Goal: Information Seeking & Learning: Learn about a topic

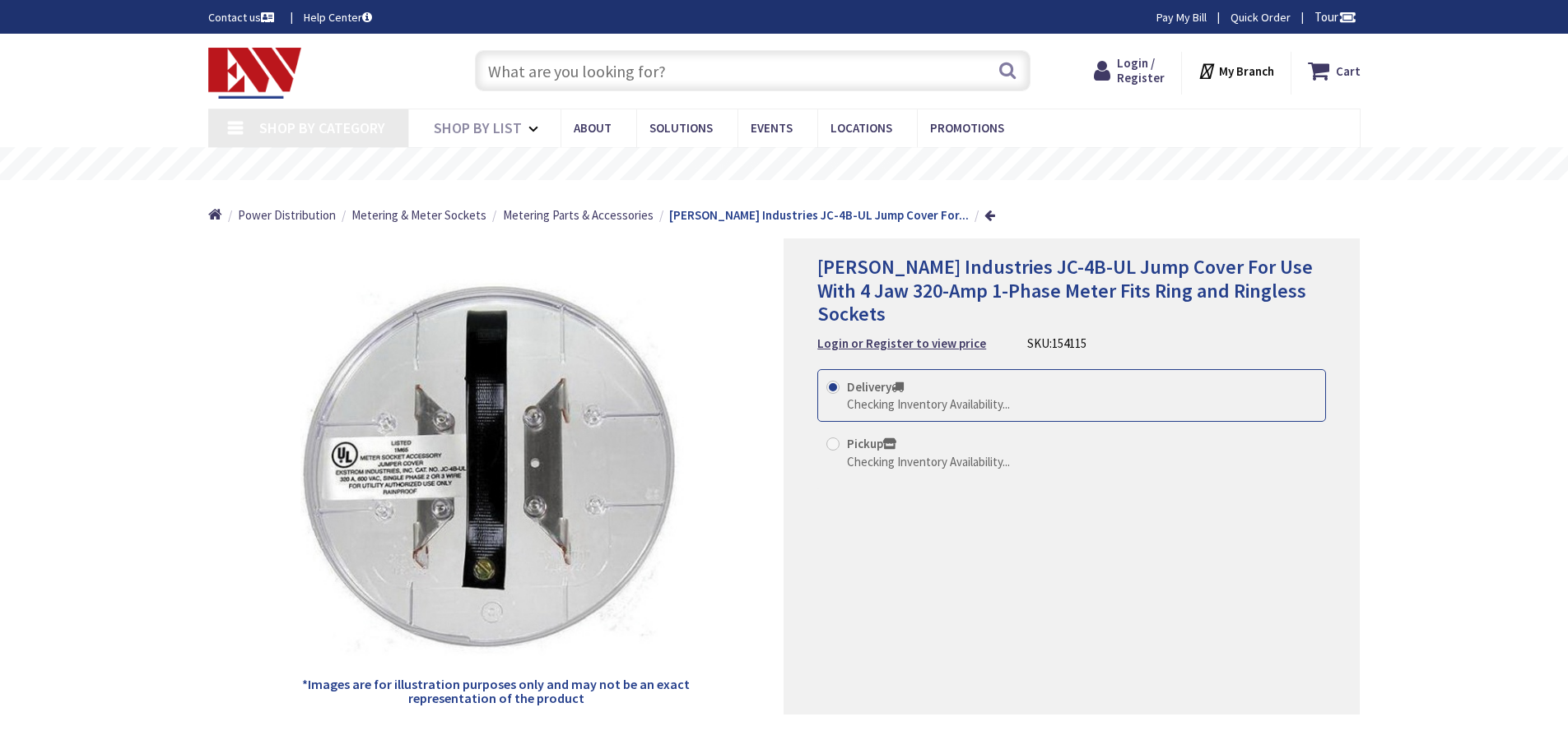
type input "[PERSON_NAME][GEOGRAPHIC_DATA], [STREET_ADDRESS][PERSON_NAME]"
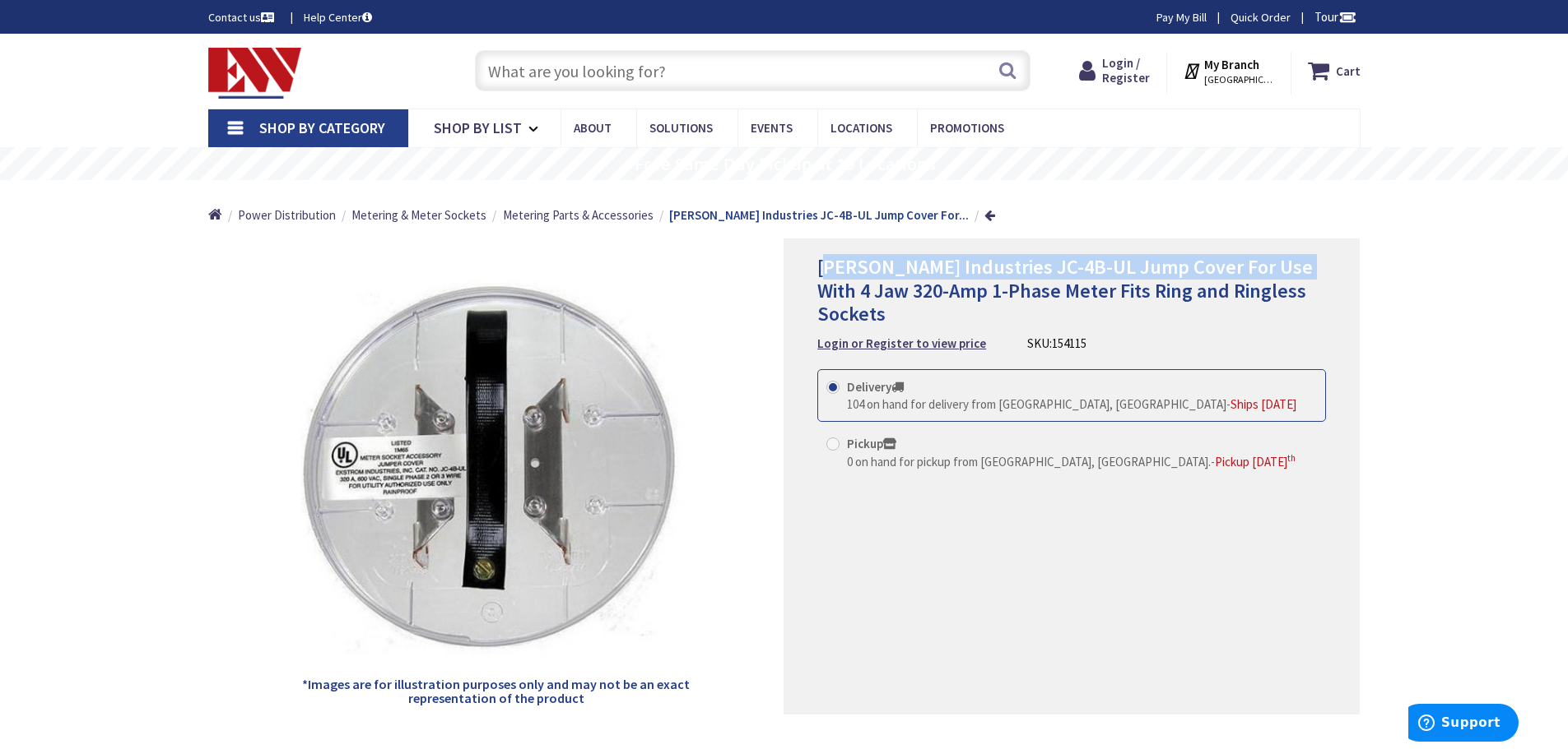
drag, startPoint x: 825, startPoint y: 264, endPoint x: 1298, endPoint y: 269, distance: 473.0
click at [1298, 269] on h1 "[PERSON_NAME] Industries JC-4B-UL Jump Cover For Use With 4 Jaw 320-Amp 1-Phase…" at bounding box center [1071, 291] width 509 height 71
click at [1303, 266] on h1 "[PERSON_NAME] Industries JC-4B-UL Jump Cover For Use With 4 Jaw 320-Amp 1-Phase…" at bounding box center [1071, 291] width 509 height 71
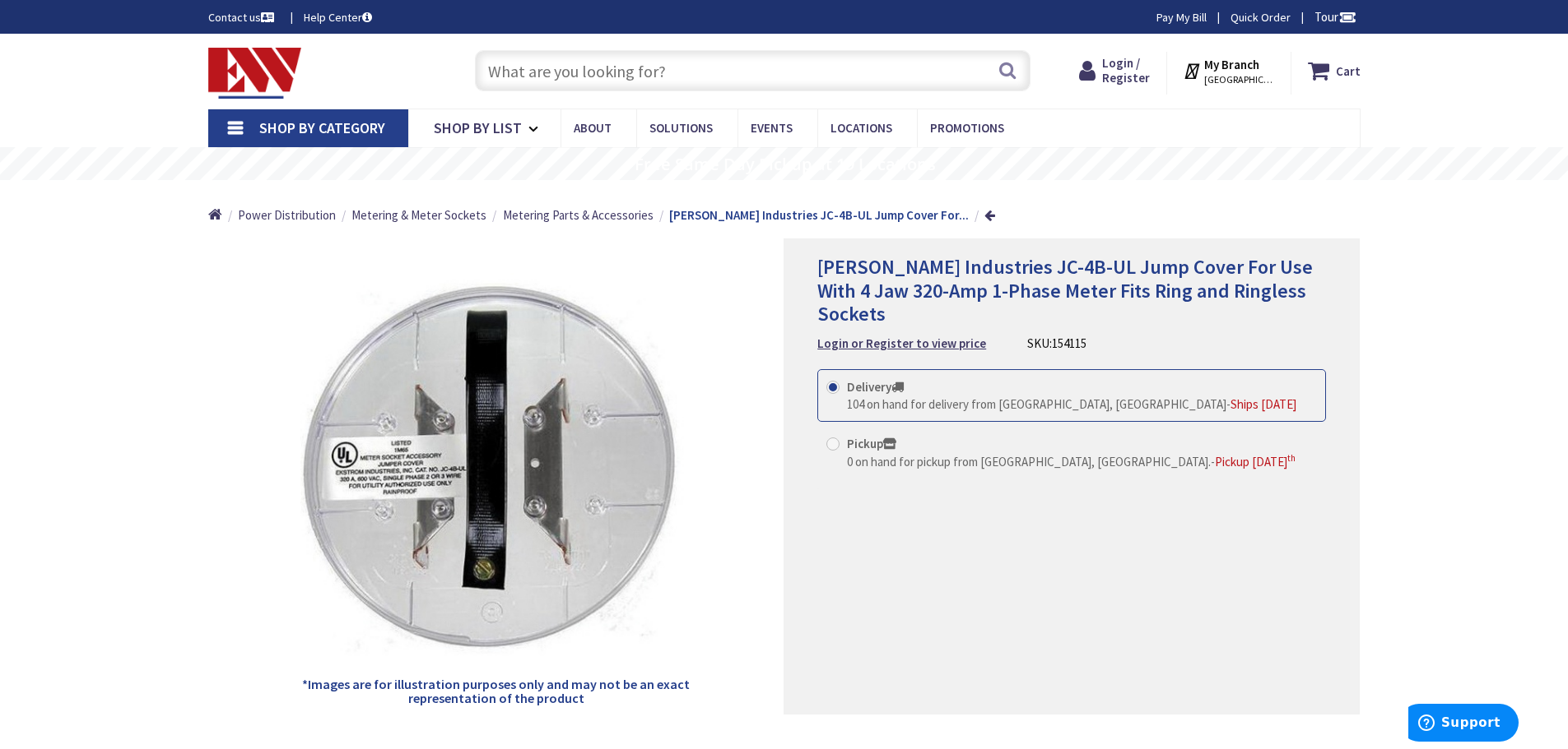
scroll to position [82, 0]
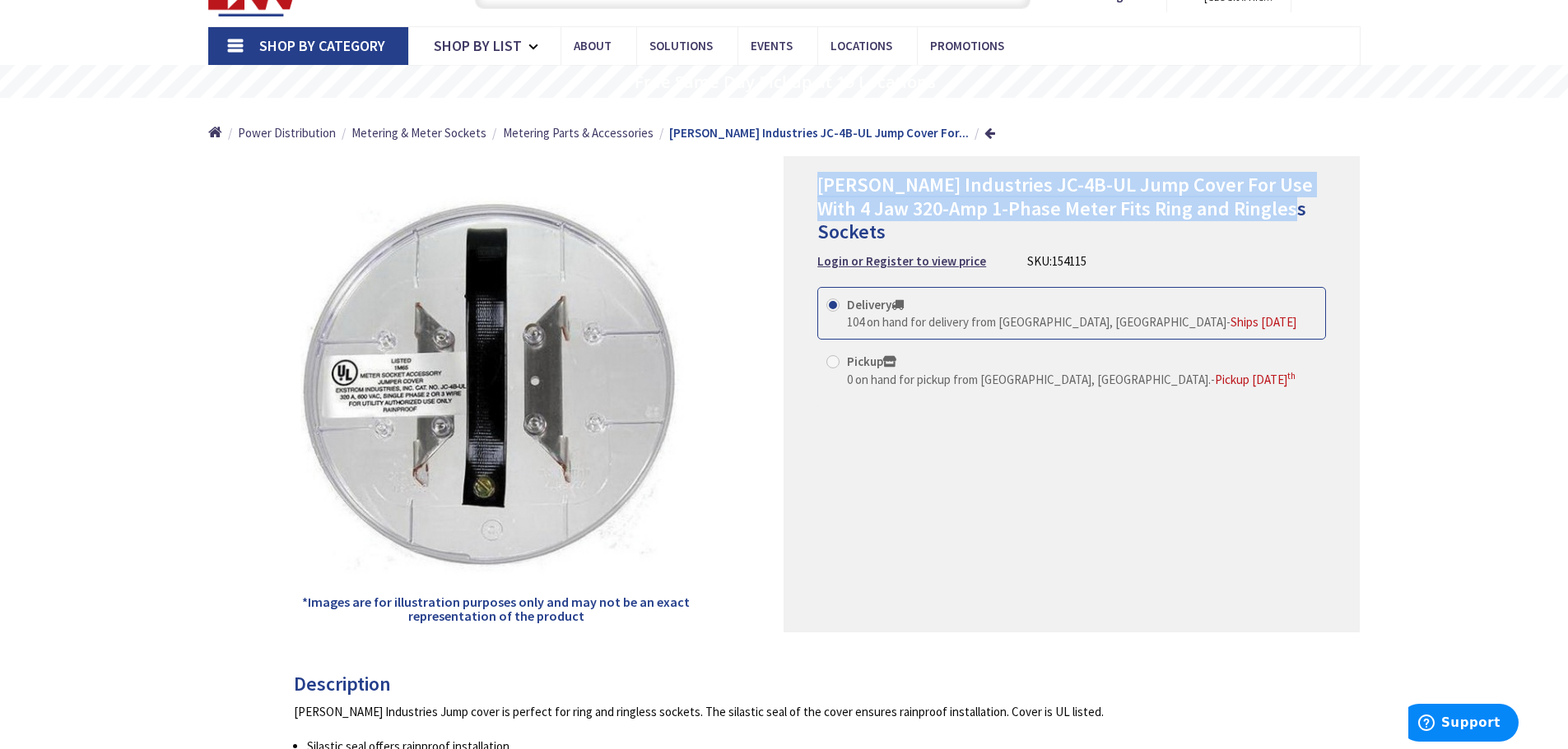
drag, startPoint x: 820, startPoint y: 184, endPoint x: 1293, endPoint y: 217, distance: 474.1
click at [1287, 217] on span "[PERSON_NAME] Industries JC-4B-UL Jump Cover For Use With 4 Jaw 320-Amp 1-Phase…" at bounding box center [1065, 208] width 496 height 73
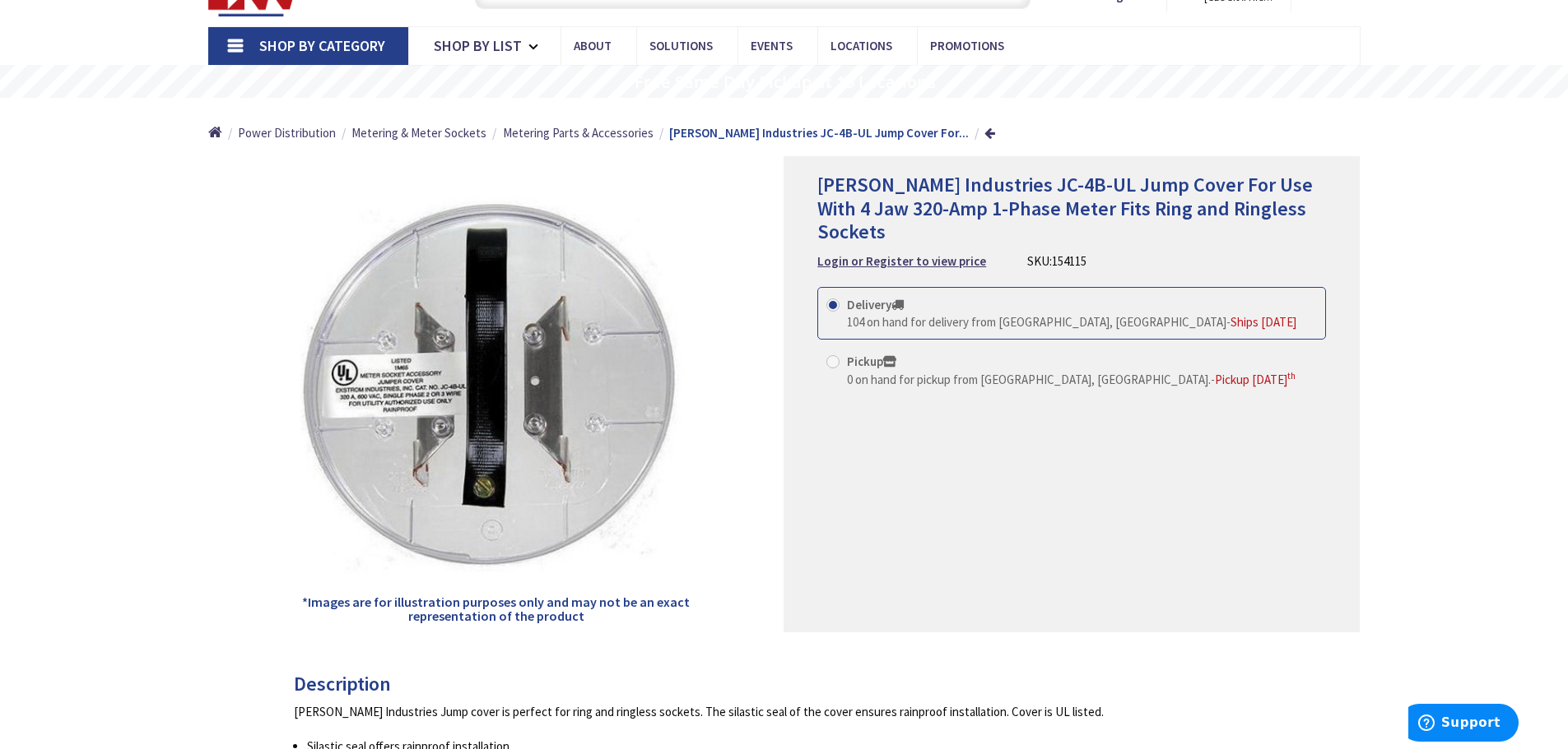
click at [1315, 217] on h1 "[PERSON_NAME] Industries JC-4B-UL Jump Cover For Use With 4 Jaw 320-Amp 1-Phase…" at bounding box center [1071, 209] width 509 height 71
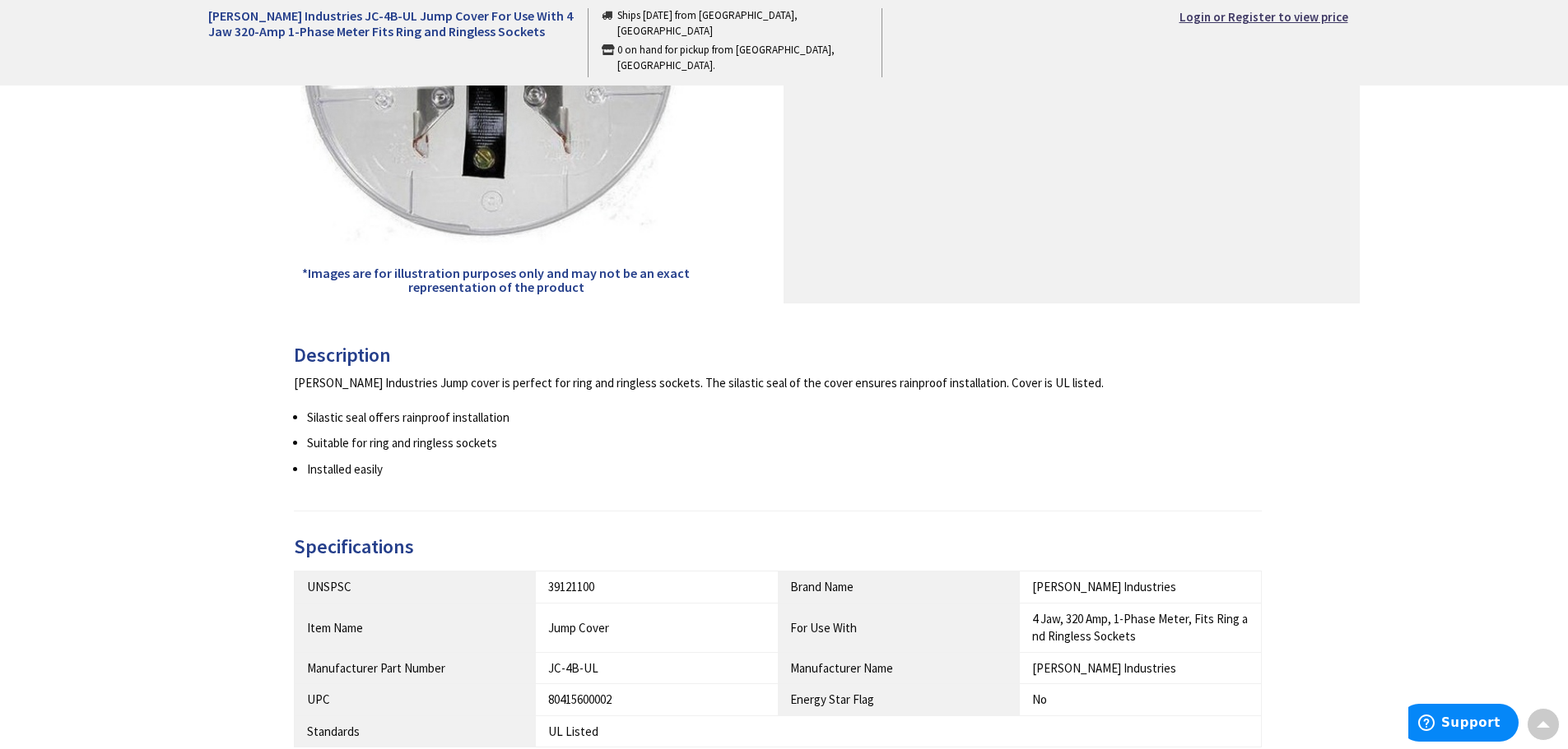
scroll to position [0, 0]
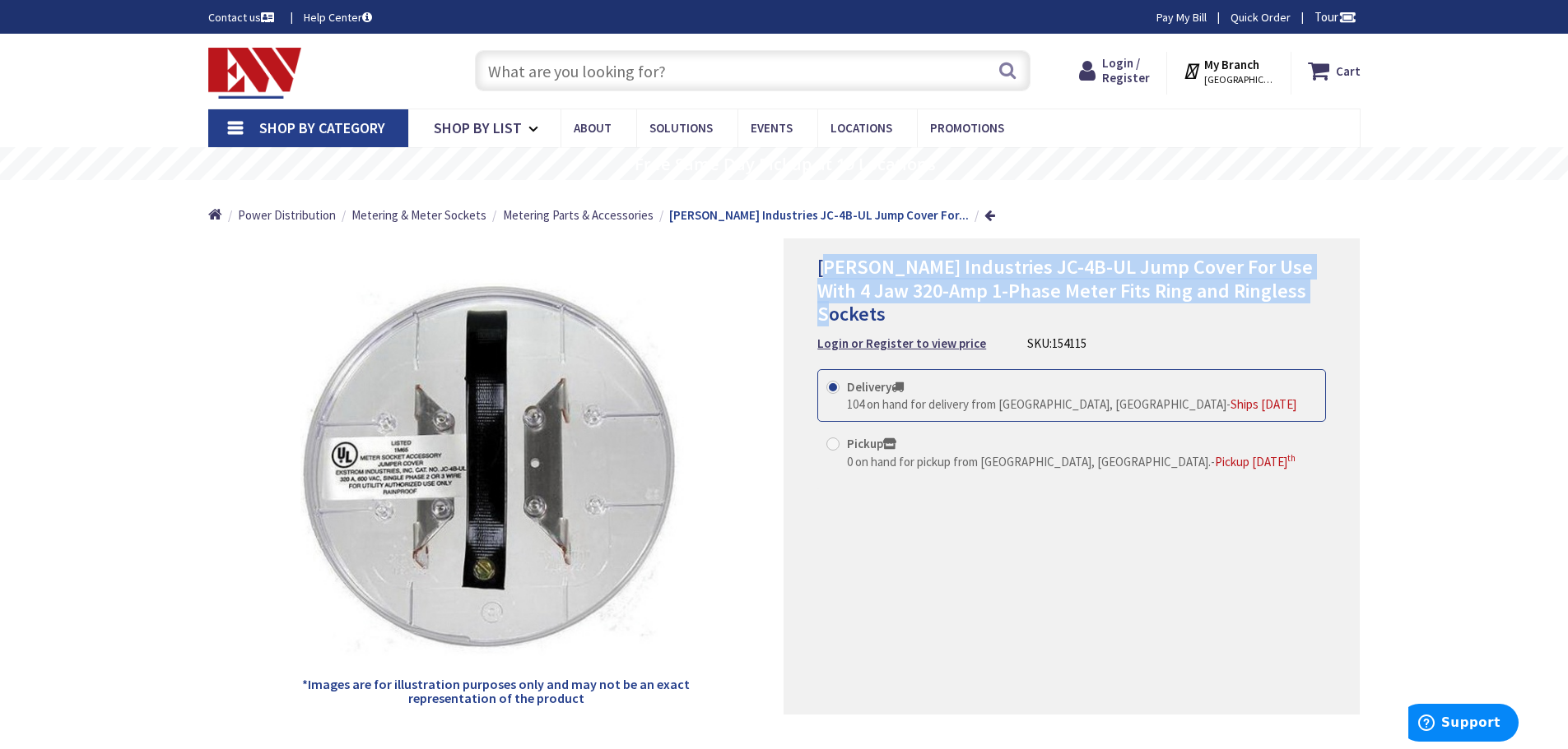
drag, startPoint x: 823, startPoint y: 267, endPoint x: 1317, endPoint y: 284, distance: 494.3
click at [1317, 284] on h1 "[PERSON_NAME] Industries JC-4B-UL Jump Cover For Use With 4 Jaw 320-Amp 1-Phase…" at bounding box center [1071, 291] width 509 height 71
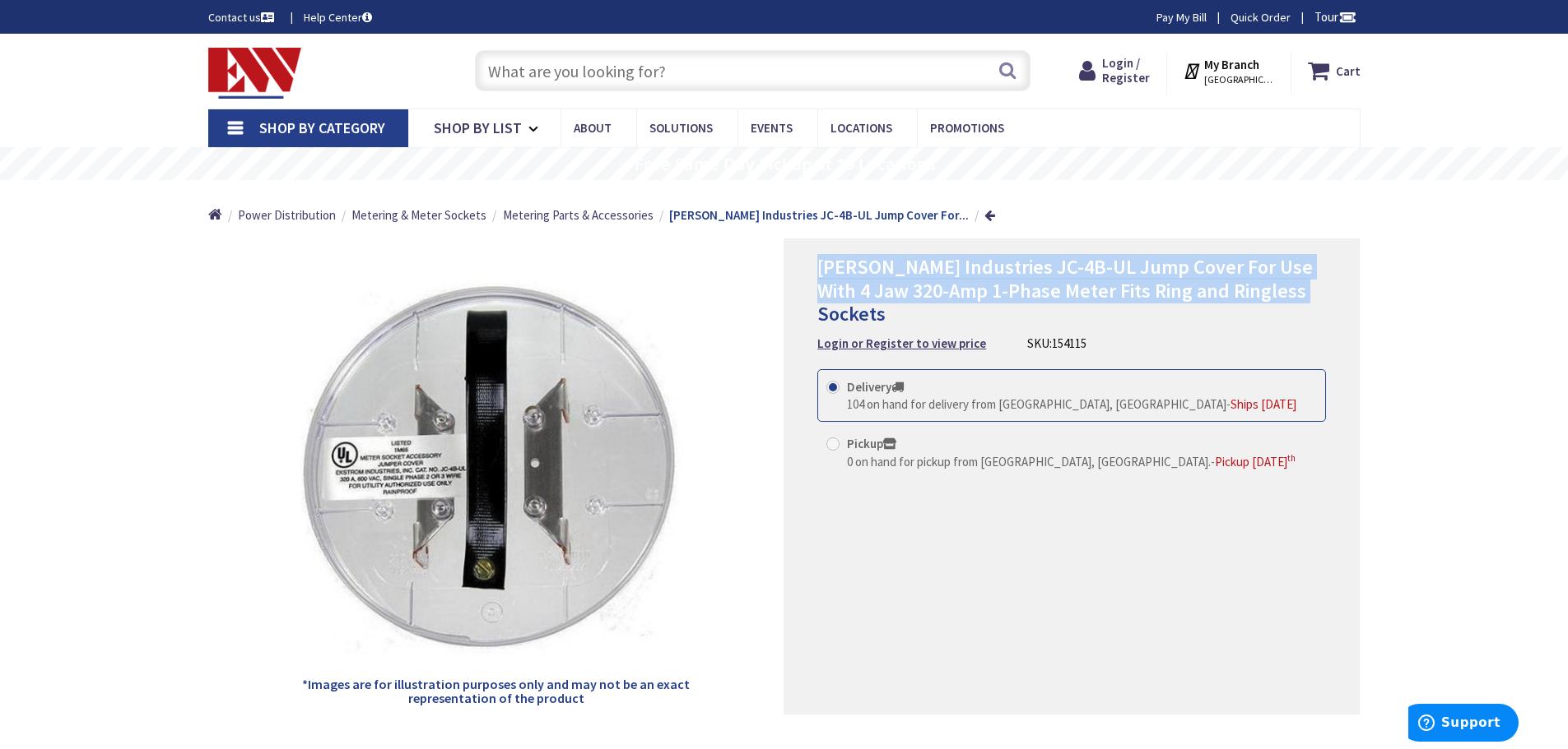
drag, startPoint x: 818, startPoint y: 270, endPoint x: 1352, endPoint y: 283, distance: 534.2
click at [1307, 282] on span "[PERSON_NAME] Industries JC-4B-UL Jump Cover For Use With 4 Jaw 320-Amp 1-Phase…" at bounding box center [1065, 291] width 496 height 73
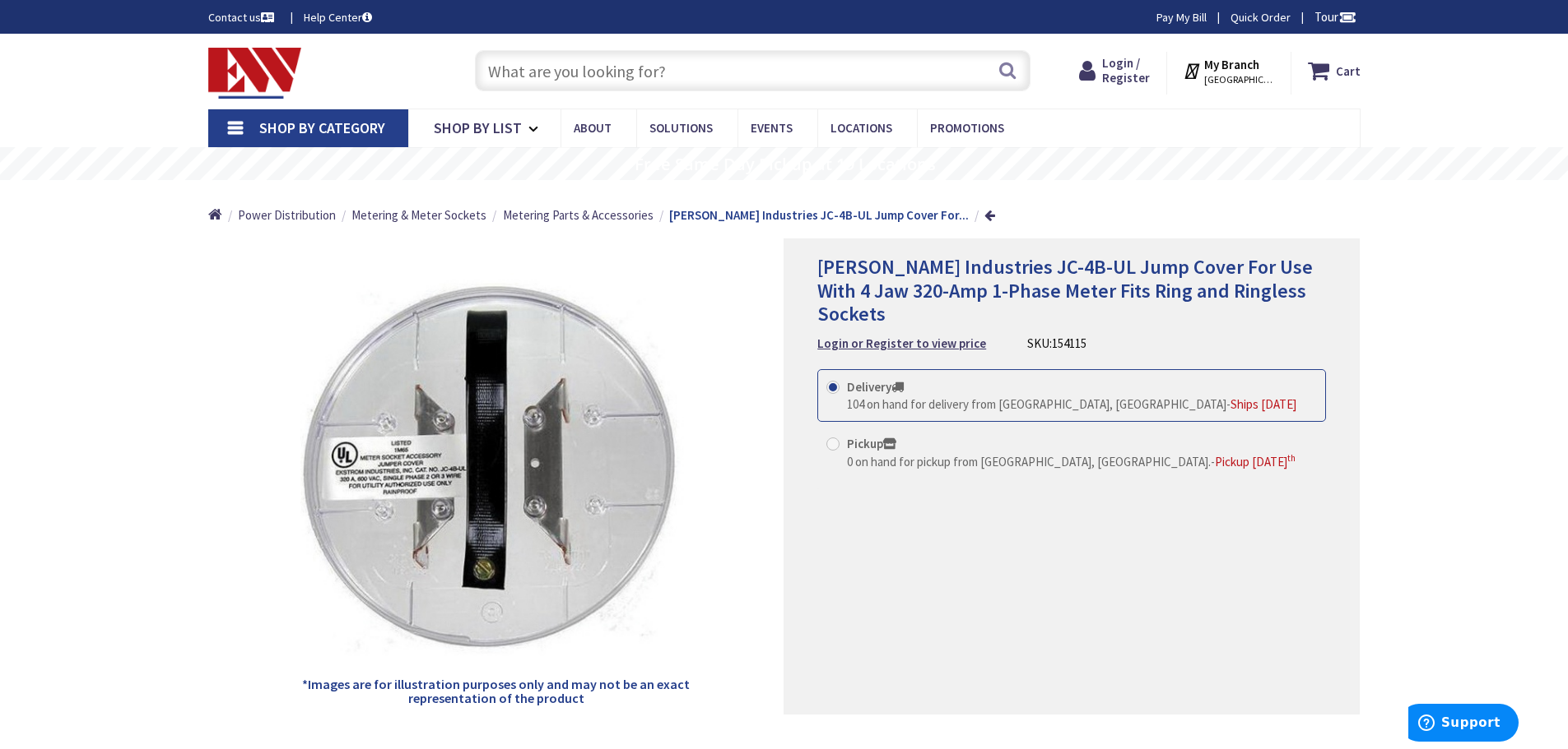
click at [1352, 282] on div "[PERSON_NAME] Industries JC-4B-UL Jump Cover For Use With 4 Jaw 320-Amp 1-Phase…" at bounding box center [1070, 477] width 576 height 477
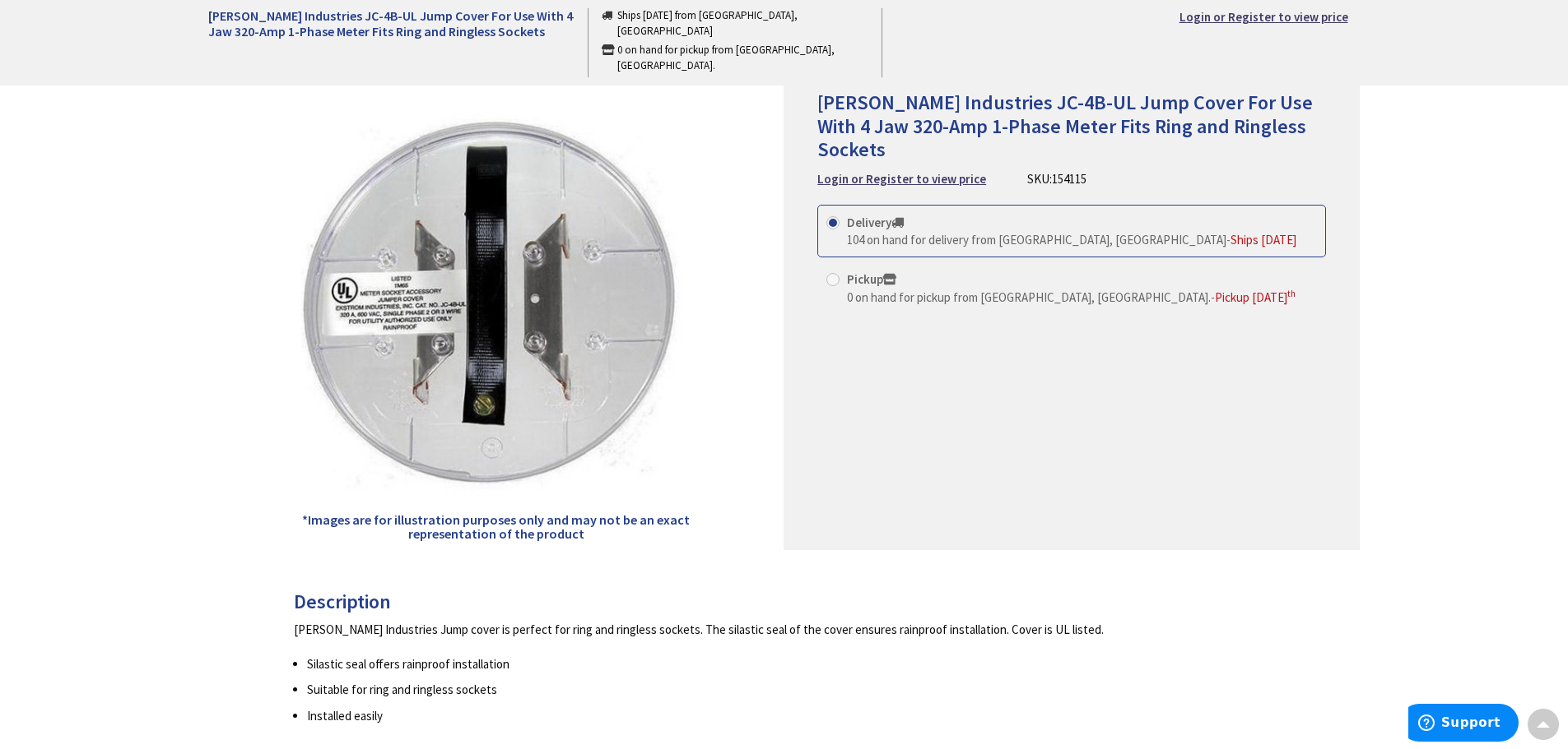
scroll to position [82, 0]
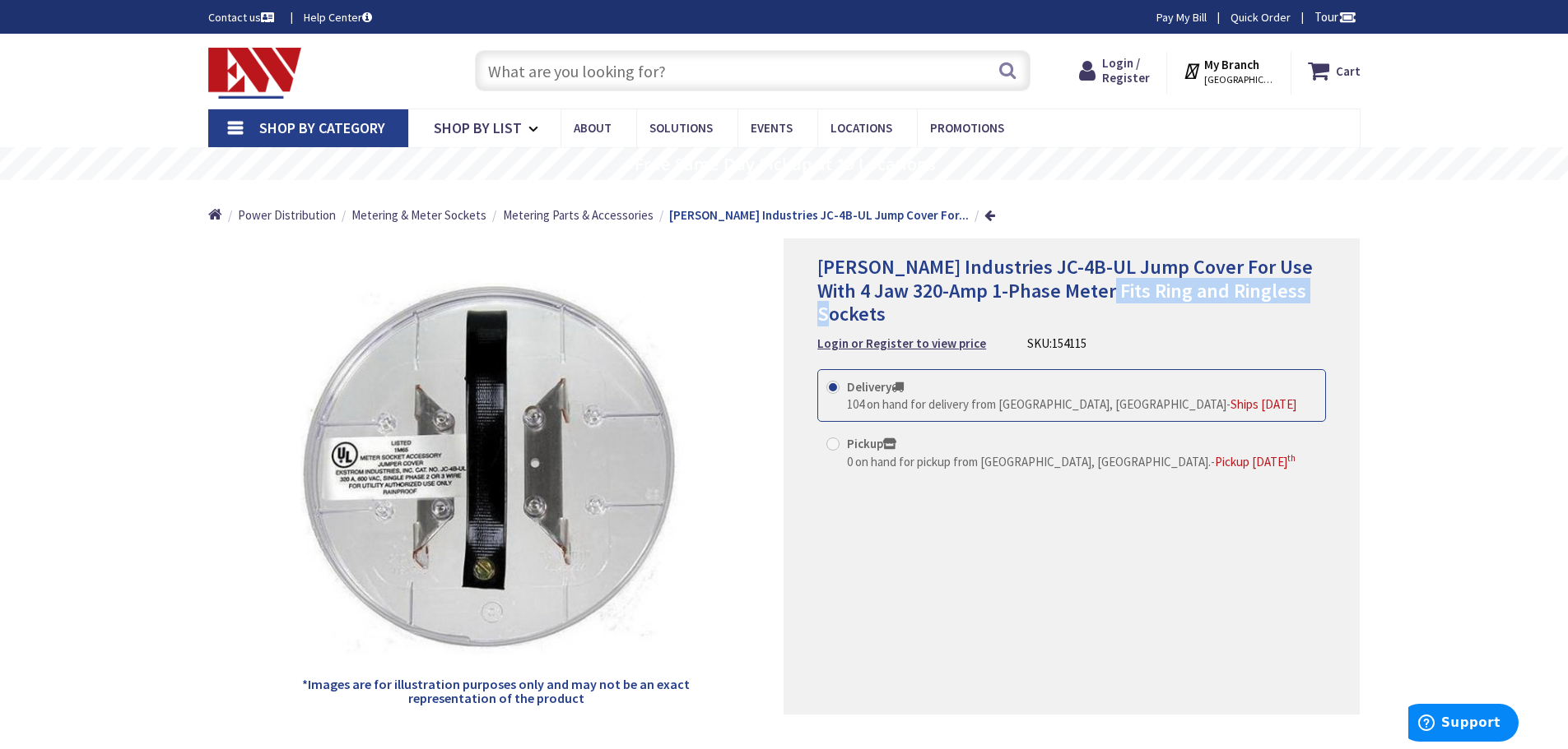
drag, startPoint x: 1094, startPoint y: 295, endPoint x: 1316, endPoint y: 292, distance: 222.0
click at [1316, 292] on h1 "[PERSON_NAME] Industries JC-4B-UL Jump Cover For Use With 4 Jaw 320-Amp 1-Phase…" at bounding box center [1071, 291] width 509 height 71
click at [1315, 292] on h1 "[PERSON_NAME] Industries JC-4B-UL Jump Cover For Use With 4 Jaw 320-Amp 1-Phase…" at bounding box center [1071, 291] width 509 height 71
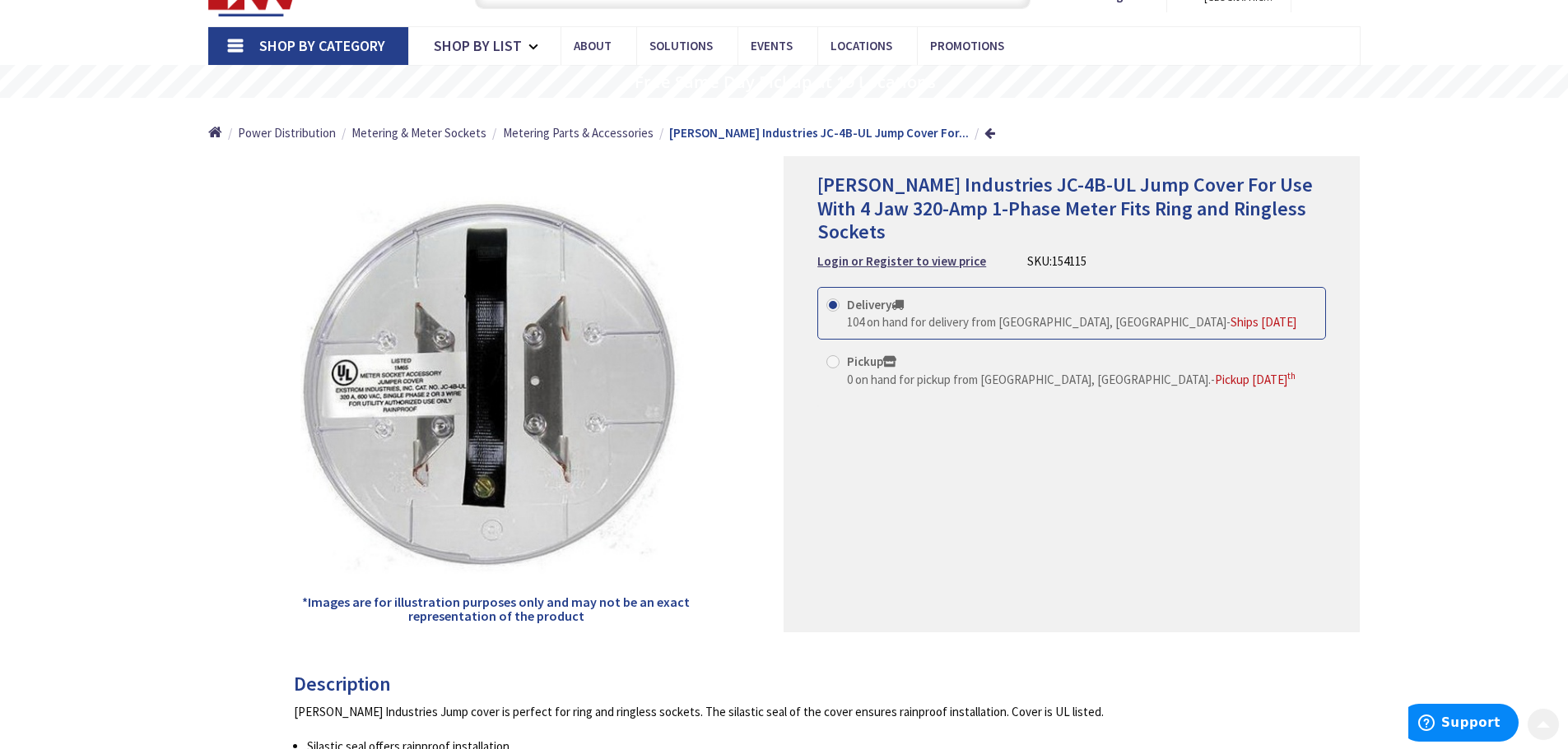
scroll to position [575, 0]
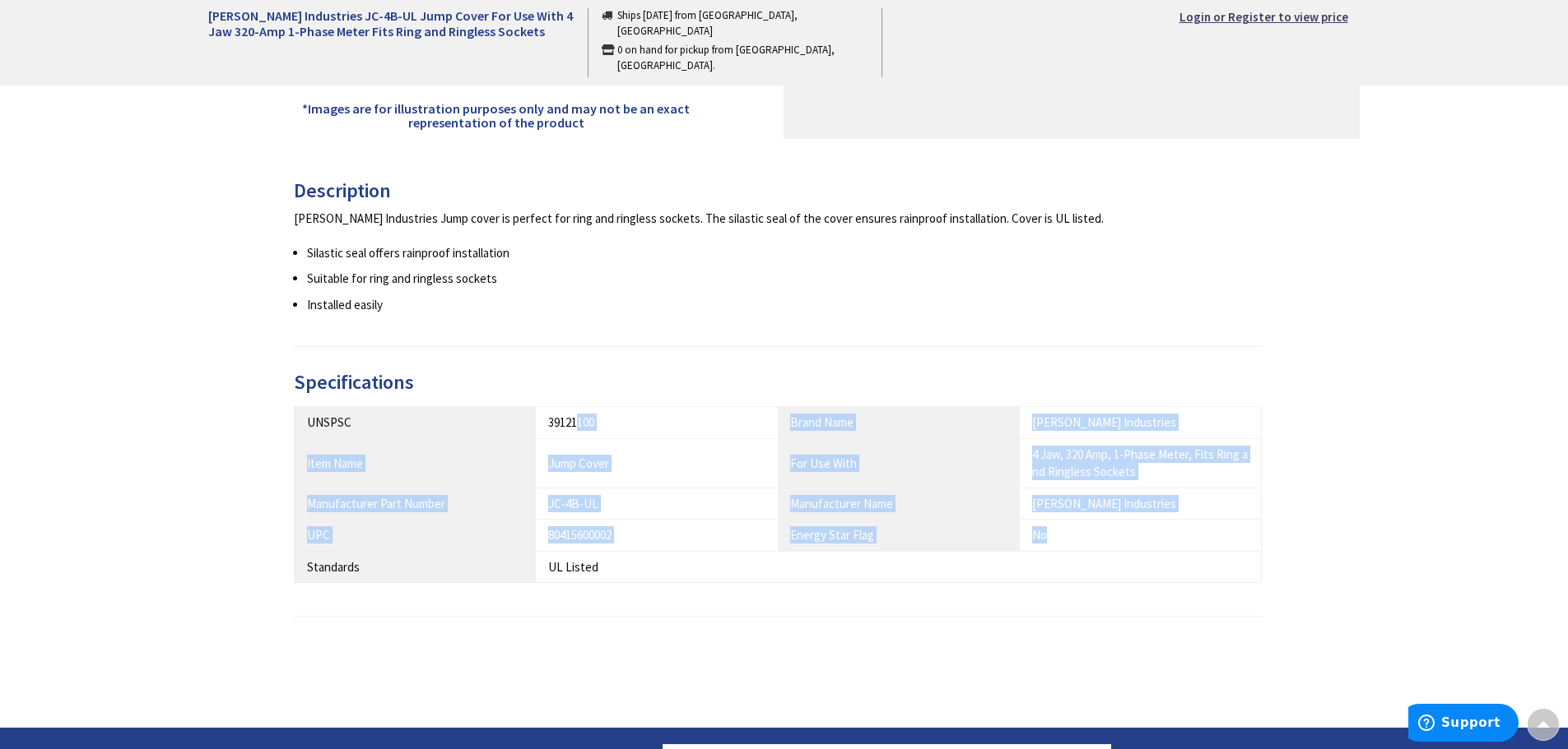
drag, startPoint x: 1055, startPoint y: 530, endPoint x: 583, endPoint y: 412, distance: 486.5
click at [581, 408] on tbody "UNSPSC 39121100 Brand Name [PERSON_NAME] Industries Item Name Jump Cover For Us…" at bounding box center [778, 495] width 968 height 176
click at [680, 440] on td "Jump Cover" at bounding box center [657, 463] width 242 height 49
drag, startPoint x: 1080, startPoint y: 548, endPoint x: 936, endPoint y: 441, distance: 179.4
click at [936, 441] on tbody "UNSPSC 39121100 Brand Name [PERSON_NAME] Industries Item Name Jump Cover For Us…" at bounding box center [778, 495] width 968 height 176
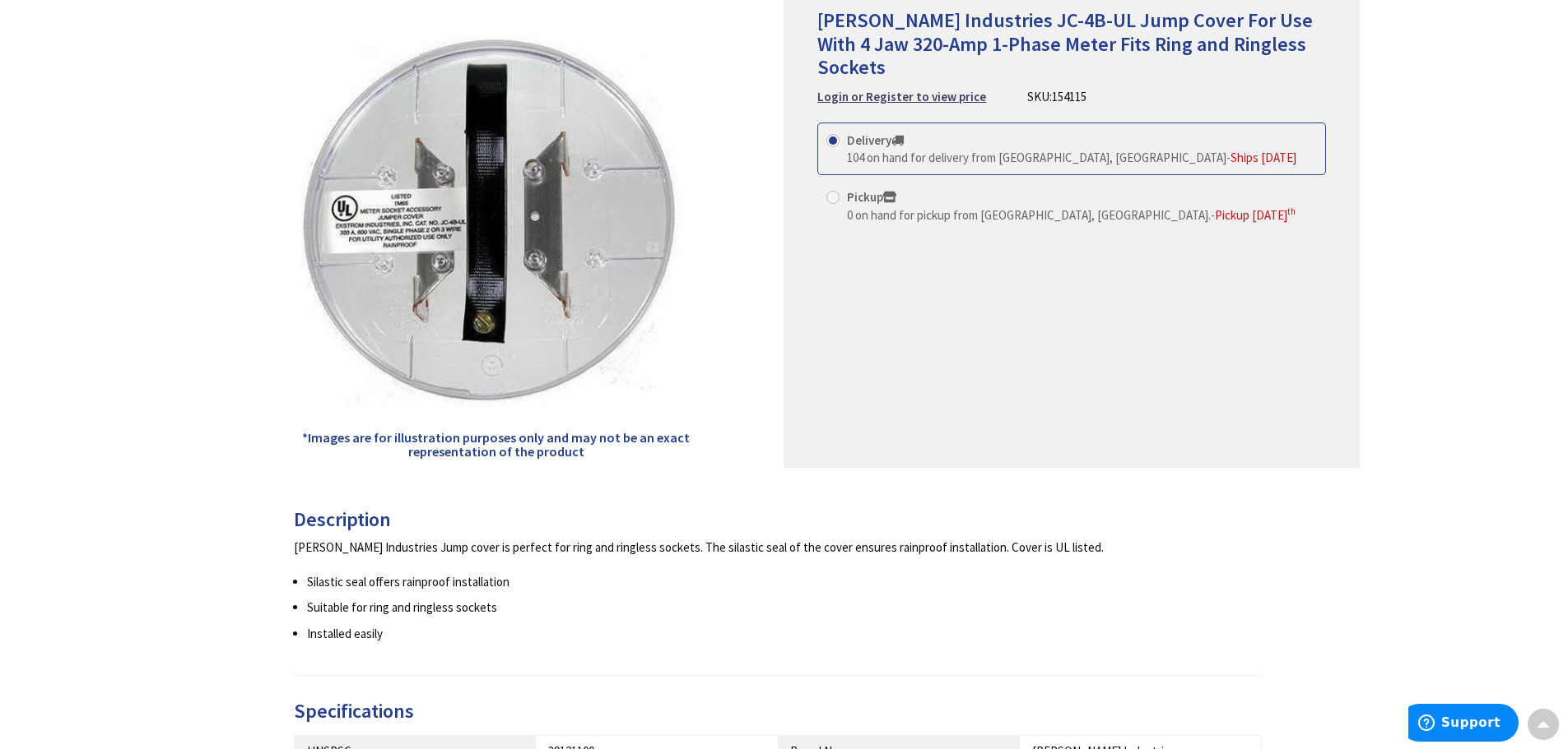
scroll to position [0, 0]
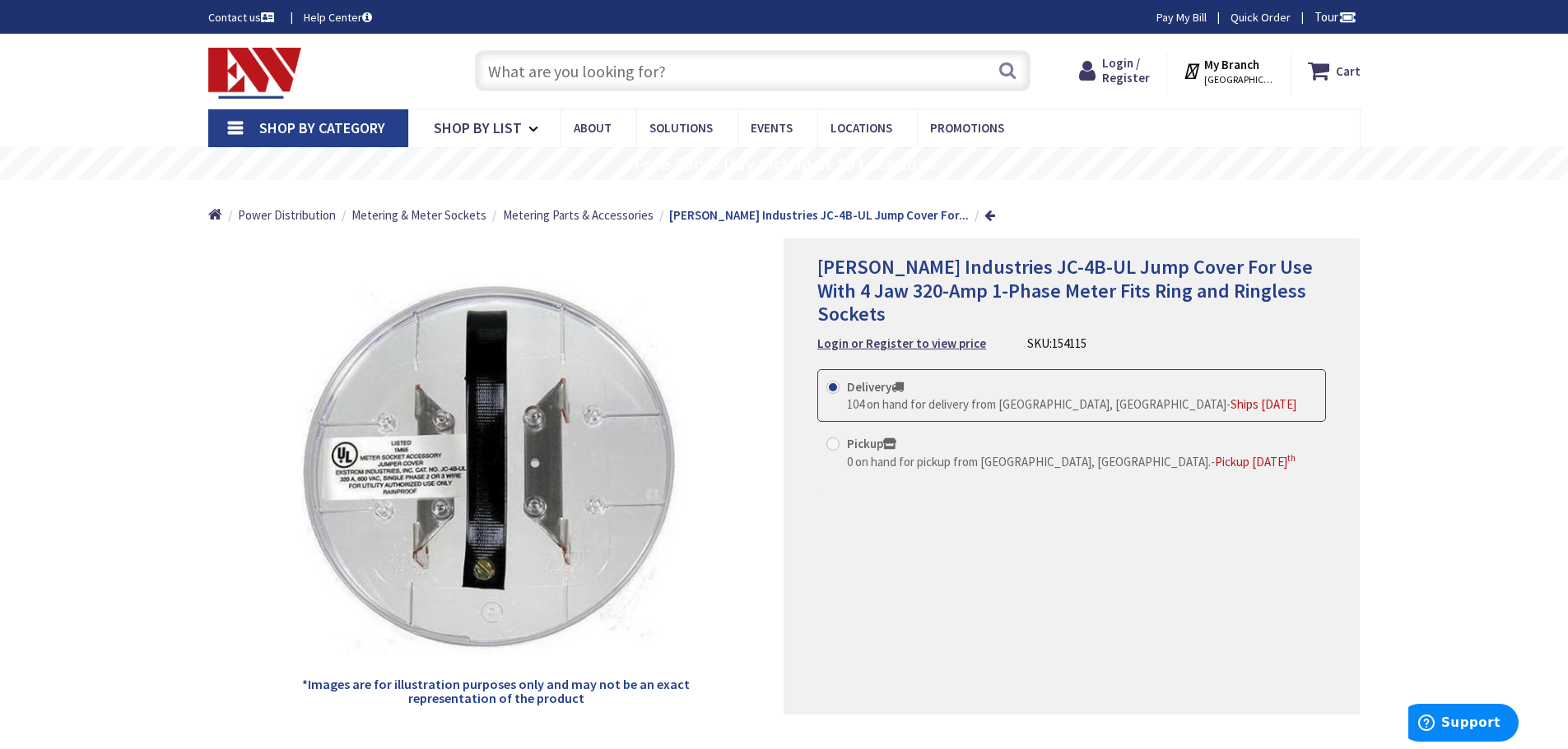
click at [732, 369] on div "*Images are for illustration purposes only and may not be an exact representati…" at bounding box center [496, 477] width 576 height 477
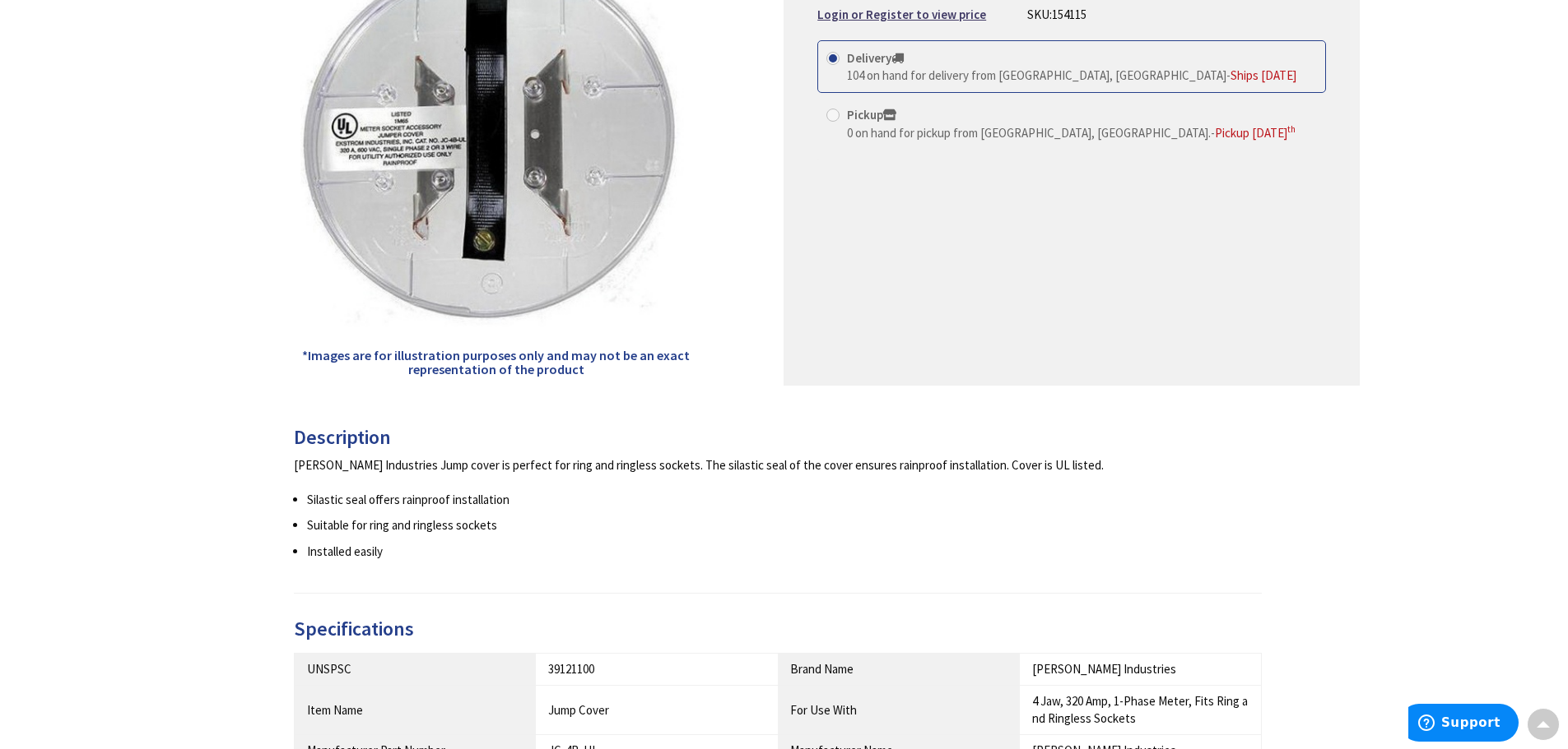
scroll to position [82, 0]
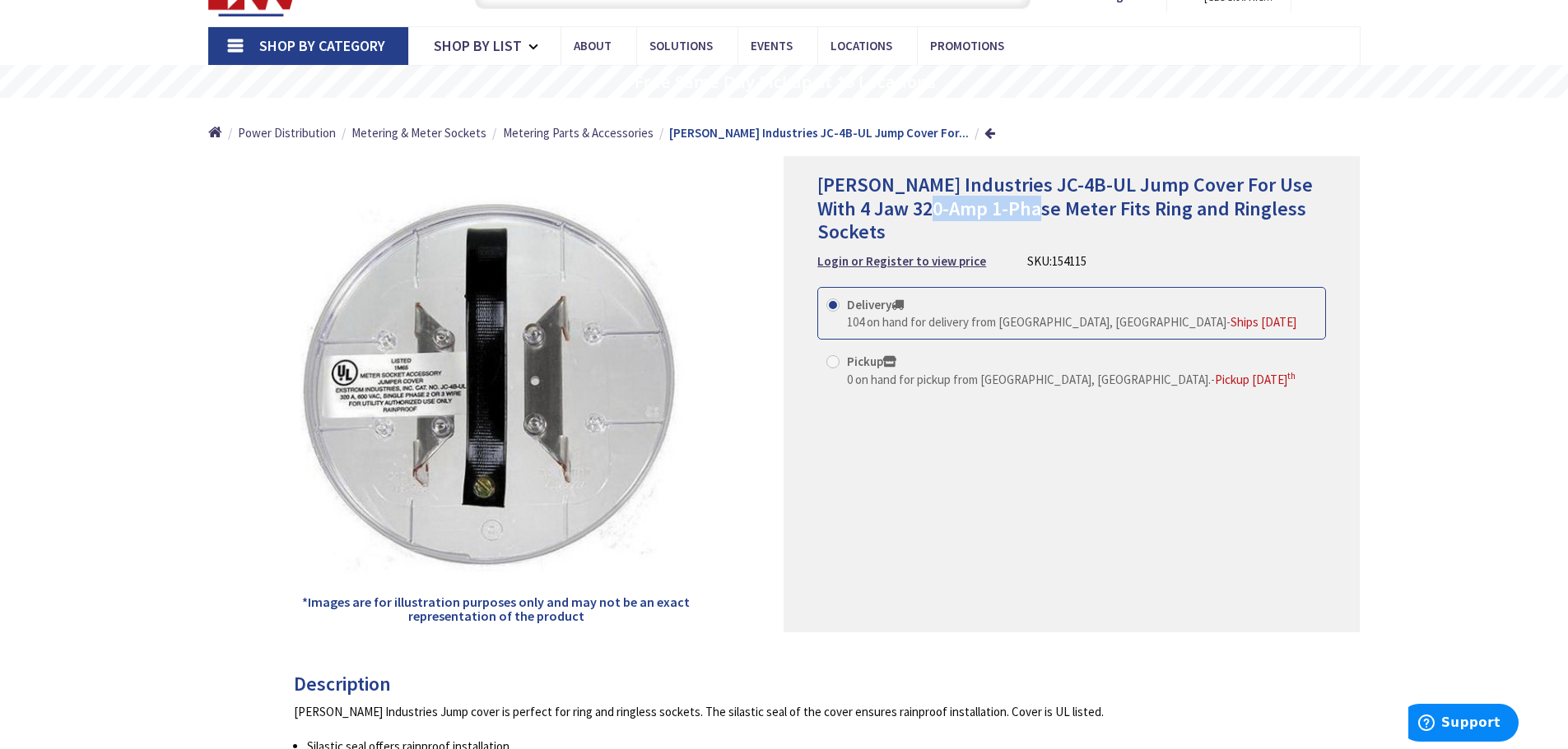
drag, startPoint x: 937, startPoint y: 208, endPoint x: 1044, endPoint y: 205, distance: 107.0
click at [1044, 205] on span "[PERSON_NAME] Industries JC-4B-UL Jump Cover For Use With 4 Jaw 320-Amp 1-Phase…" at bounding box center [1065, 208] width 496 height 73
click at [1239, 201] on span "[PERSON_NAME] Industries JC-4B-UL Jump Cover For Use With 4 Jaw 320-Amp 1-Phase…" at bounding box center [1065, 208] width 496 height 73
drag, startPoint x: 1216, startPoint y: 185, endPoint x: 1287, endPoint y: 185, distance: 71.0
click at [1287, 185] on span "[PERSON_NAME] Industries JC-4B-UL Jump Cover For Use With 4 Jaw 320-Amp 1-Phase…" at bounding box center [1065, 208] width 496 height 73
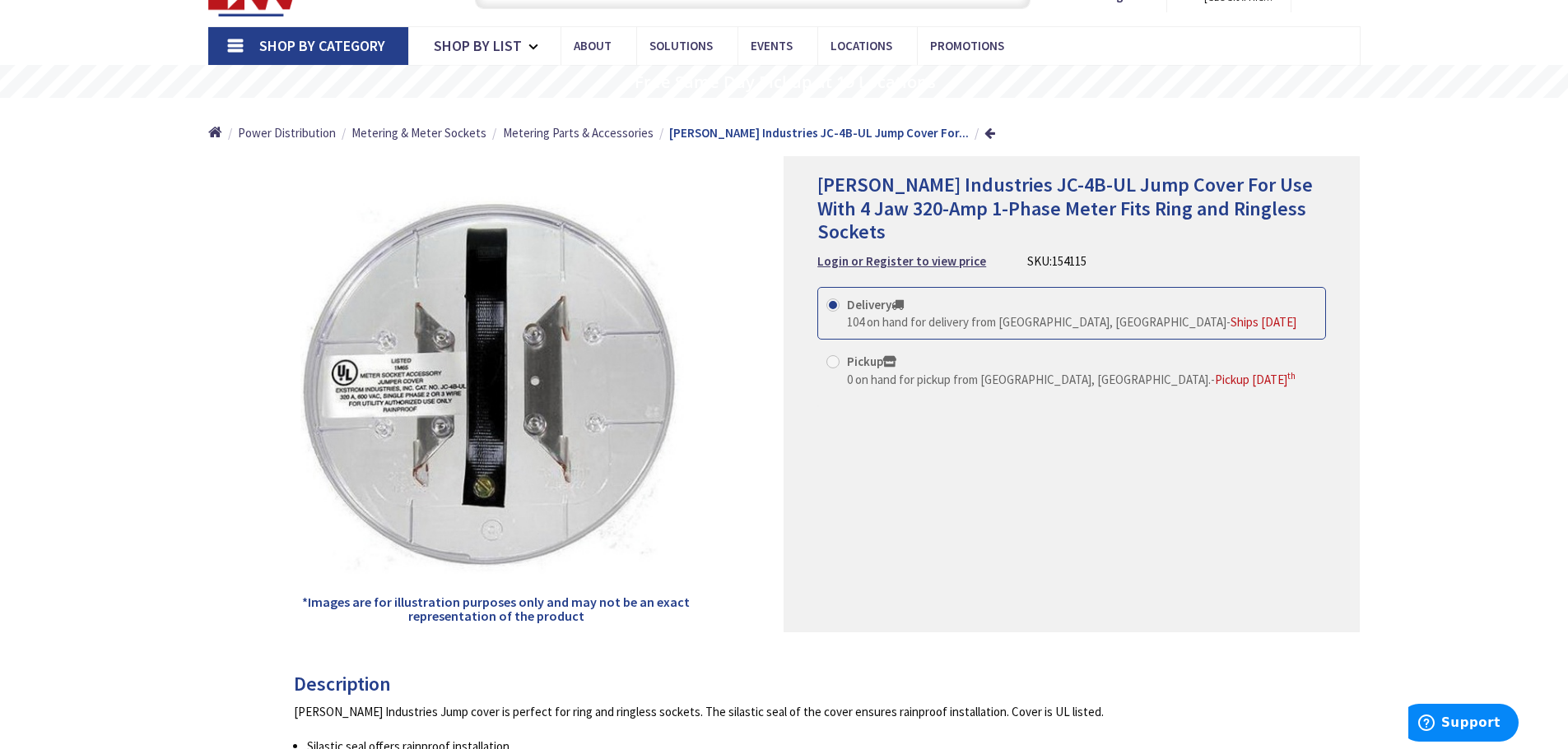
click at [862, 211] on span "[PERSON_NAME] Industries JC-4B-UL Jump Cover For Use With 4 Jaw 320-Amp 1-Phase…" at bounding box center [1065, 208] width 496 height 73
drag, startPoint x: 813, startPoint y: 202, endPoint x: 978, endPoint y: 208, distance: 165.1
click at [973, 208] on div "[PERSON_NAME] Industries JC-4B-UL Jump Cover For Use With 4 Jaw 320-Amp 1-Phase…" at bounding box center [1070, 394] width 576 height 477
click at [1064, 218] on span "[PERSON_NAME] Industries JC-4B-UL Jump Cover For Use With 4 Jaw 320-Amp 1-Phase…" at bounding box center [1065, 208] width 496 height 73
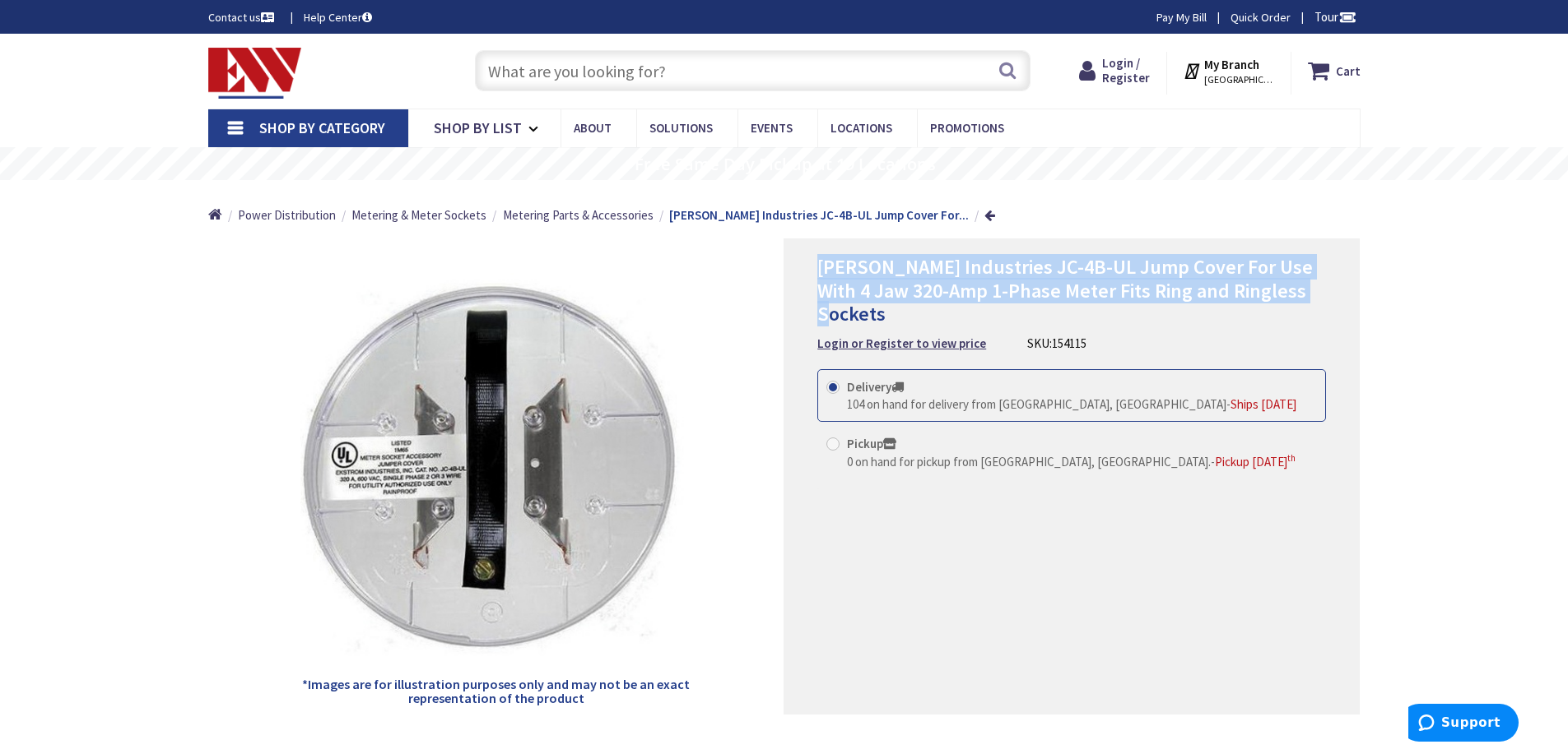
drag, startPoint x: 821, startPoint y: 263, endPoint x: 1317, endPoint y: 292, distance: 496.8
click at [1317, 292] on h1 "[PERSON_NAME] Industries JC-4B-UL Jump Cover For Use With 4 Jaw 320-Amp 1-Phase…" at bounding box center [1071, 291] width 509 height 71
drag, startPoint x: 1313, startPoint y: 292, endPoint x: 813, endPoint y: 259, distance: 501.1
click at [813, 259] on div "[PERSON_NAME] Industries JC-4B-UL Jump Cover For Use With 4 Jaw 320-Amp 1-Phase…" at bounding box center [1070, 477] width 576 height 477
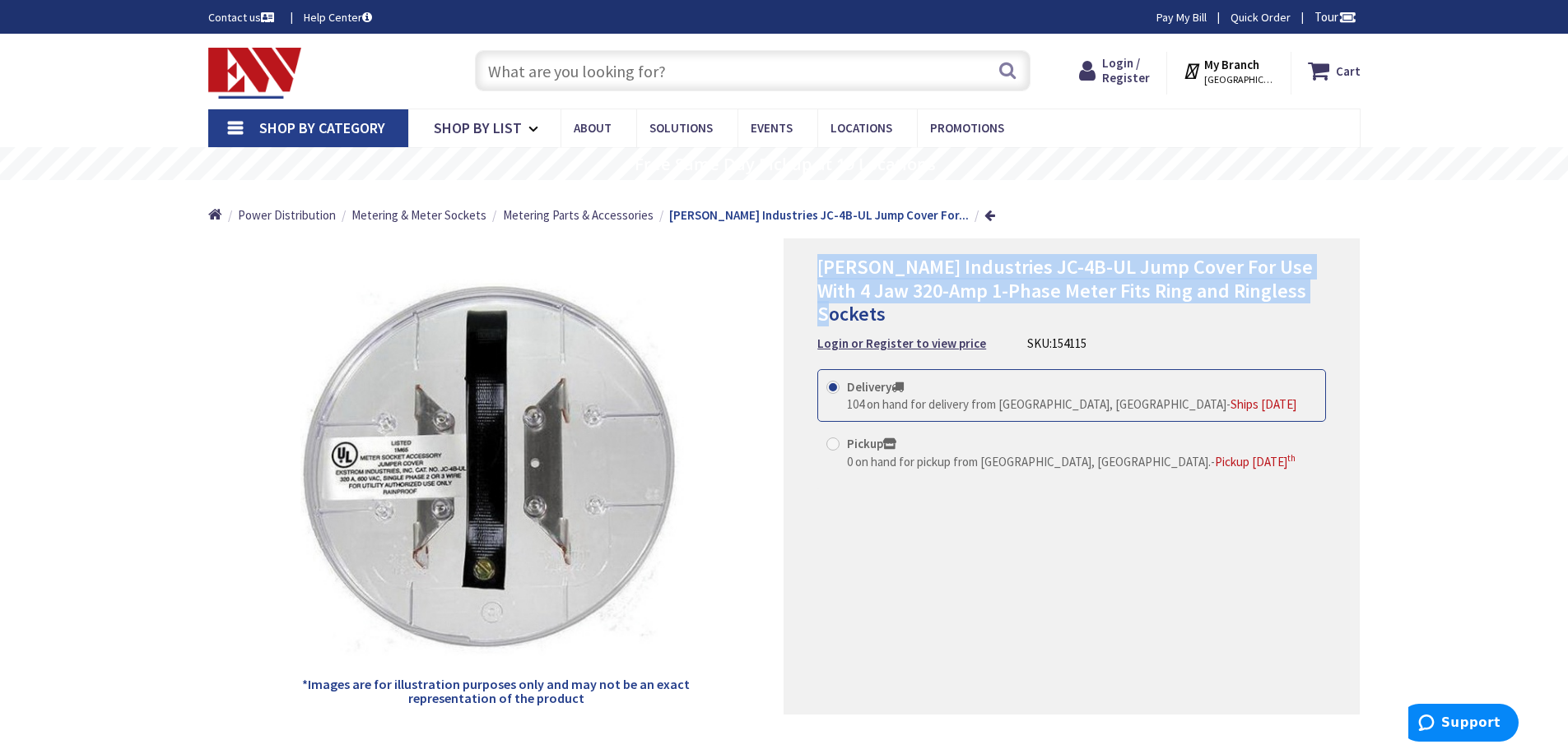
click at [834, 260] on span "[PERSON_NAME] Industries JC-4B-UL Jump Cover For Use With 4 Jaw 320-Amp 1-Phase…" at bounding box center [1065, 291] width 496 height 73
